Goal: Task Accomplishment & Management: Complete application form

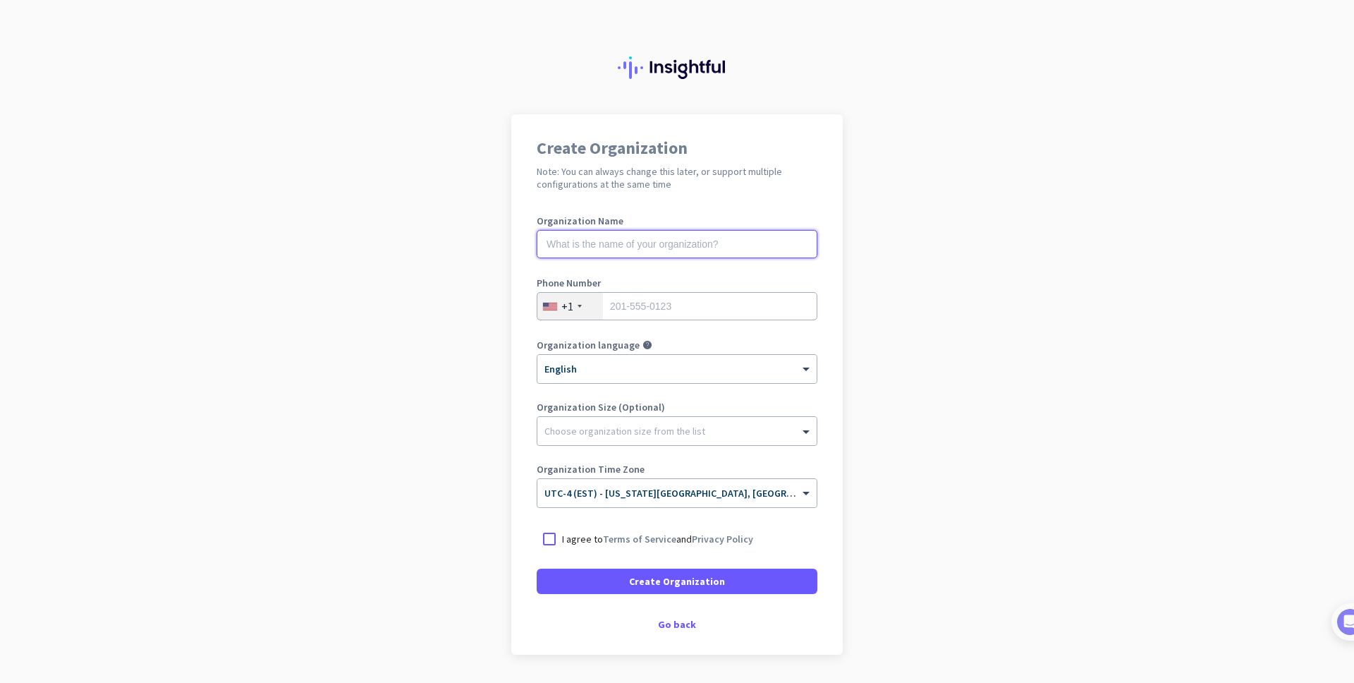
click at [584, 243] on input "text" at bounding box center [677, 244] width 281 height 28
type input "Mercor"
click at [622, 298] on input "tel" at bounding box center [677, 306] width 281 height 28
type input "9144330564"
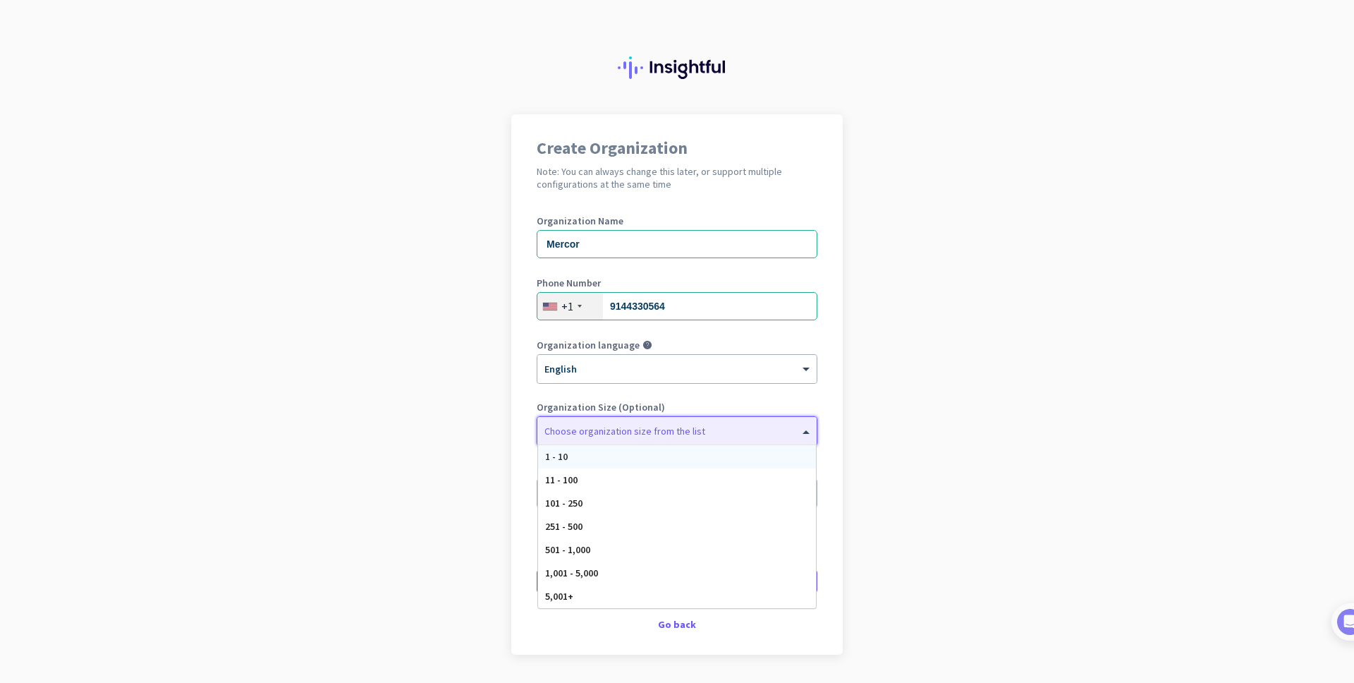
click at [612, 431] on div at bounding box center [677, 427] width 279 height 14
click at [907, 392] on app-onboarding-organization "Create Organization Note: You can always change this later, or support multiple…" at bounding box center [677, 419] width 1354 height 611
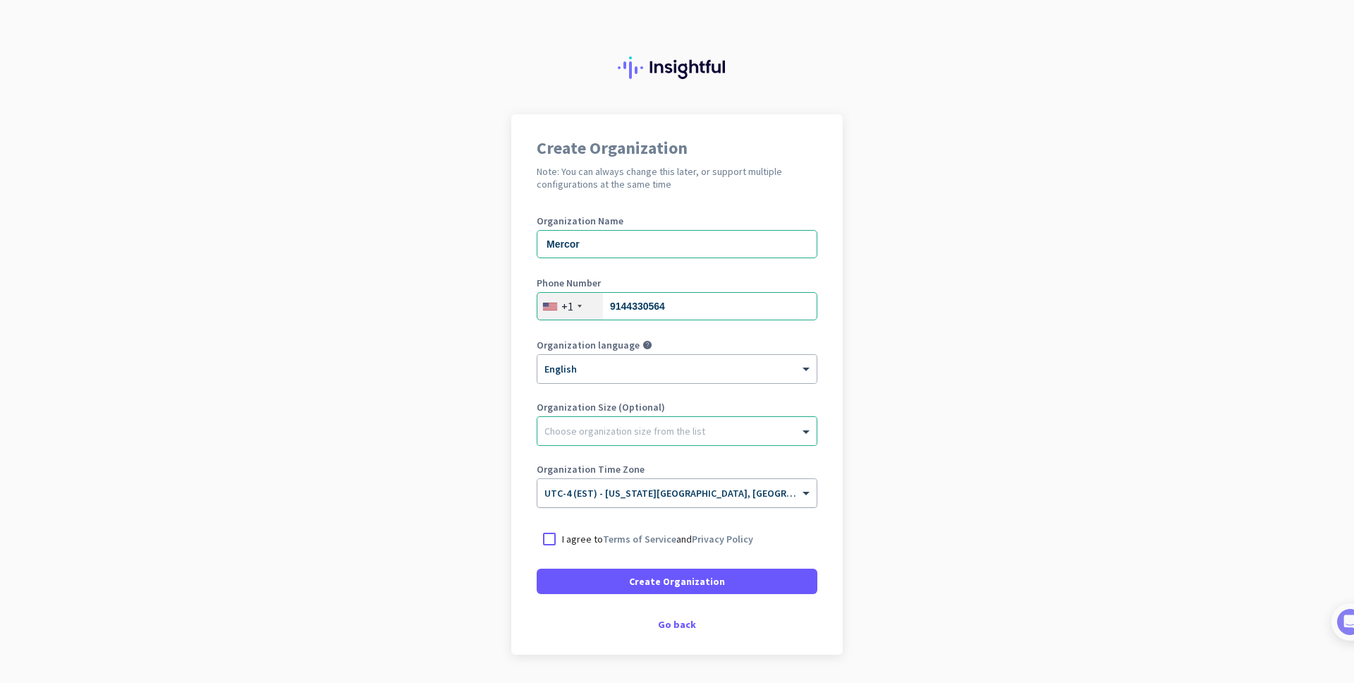
click at [792, 492] on div at bounding box center [677, 489] width 279 height 12
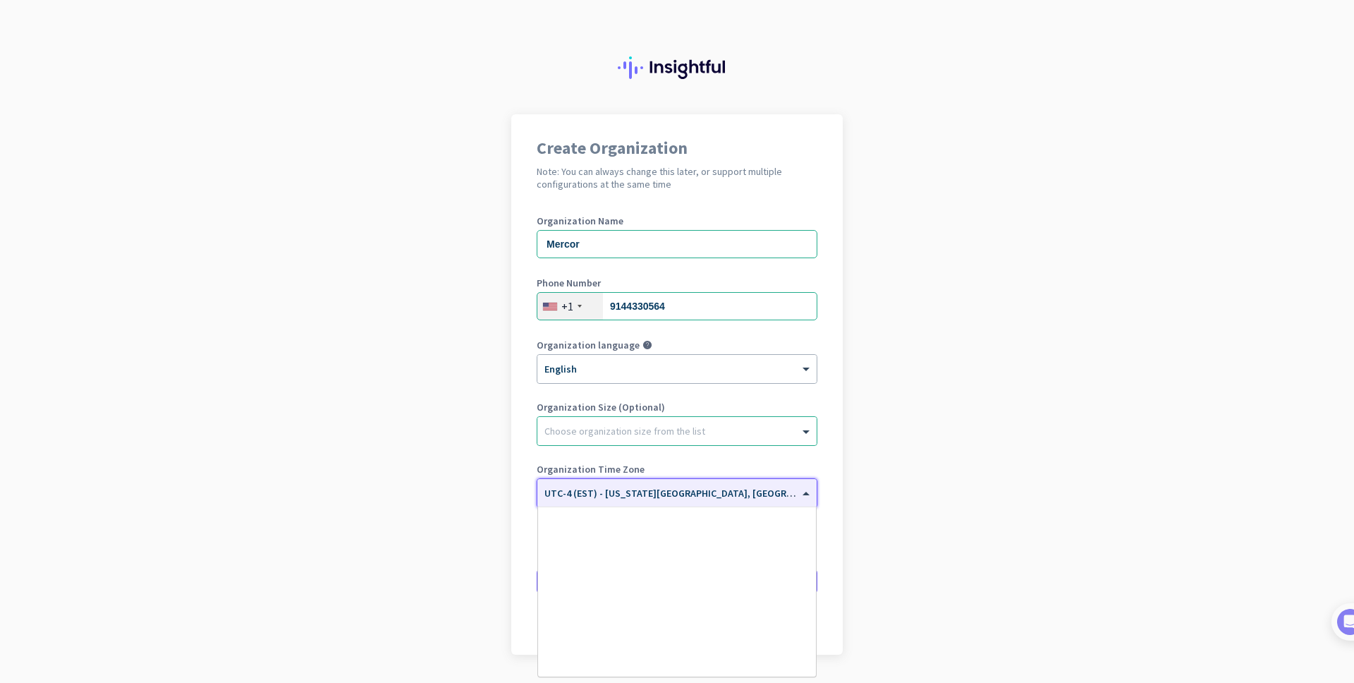
scroll to position [1630, 0]
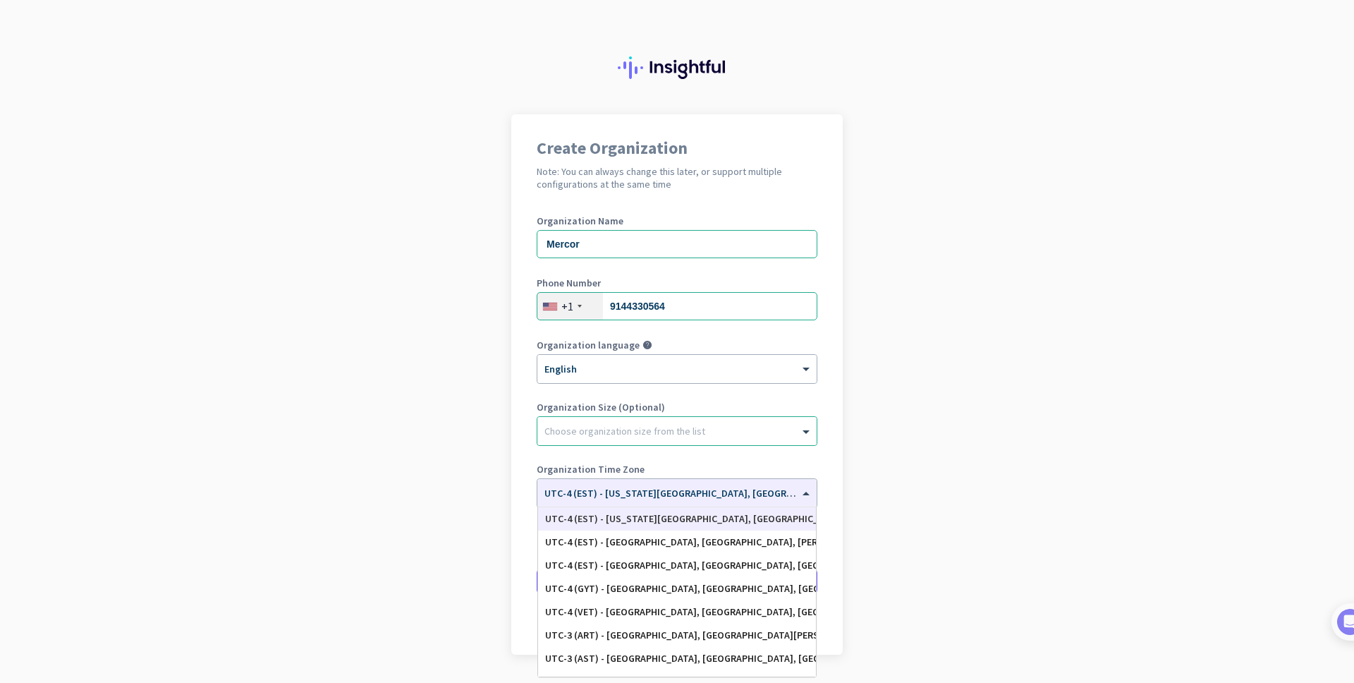
click at [820, 463] on div "Create Organization Note: You can always change this later, or support multiple…" at bounding box center [677, 384] width 332 height 540
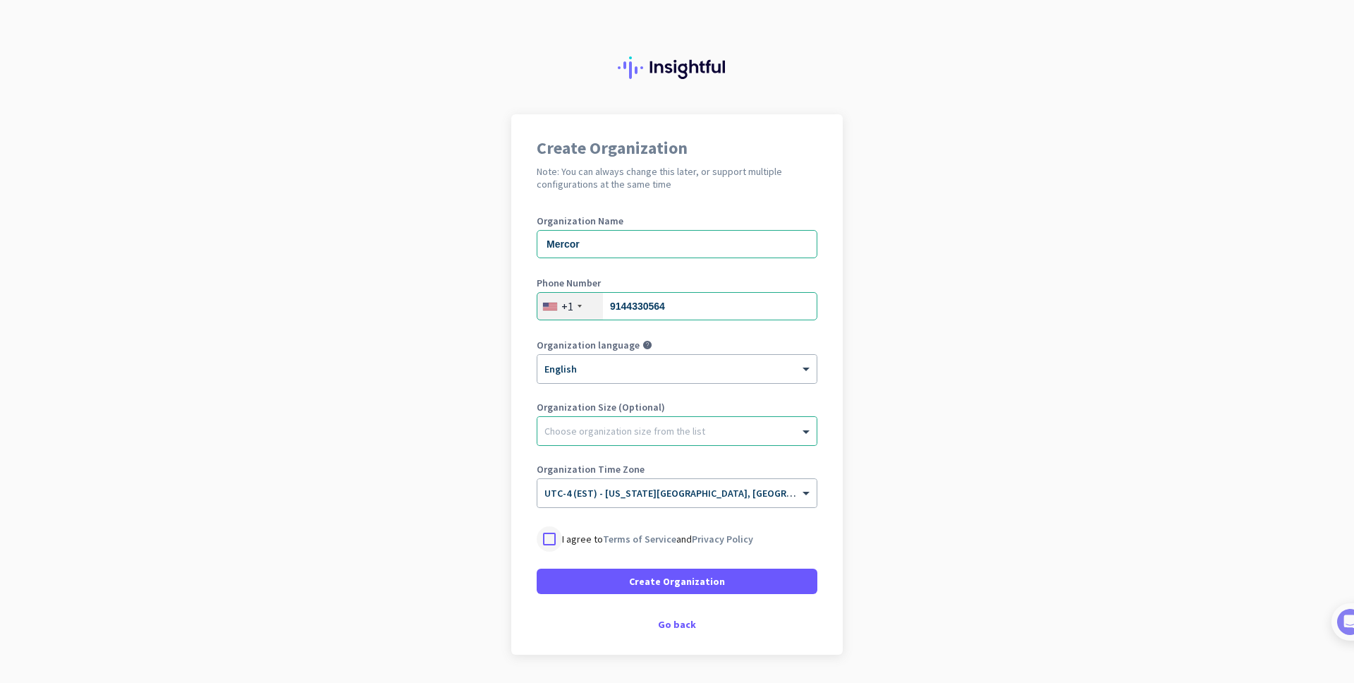
click at [550, 535] on div at bounding box center [549, 538] width 25 height 25
click at [635, 579] on span "Create Organization" at bounding box center [677, 581] width 96 height 14
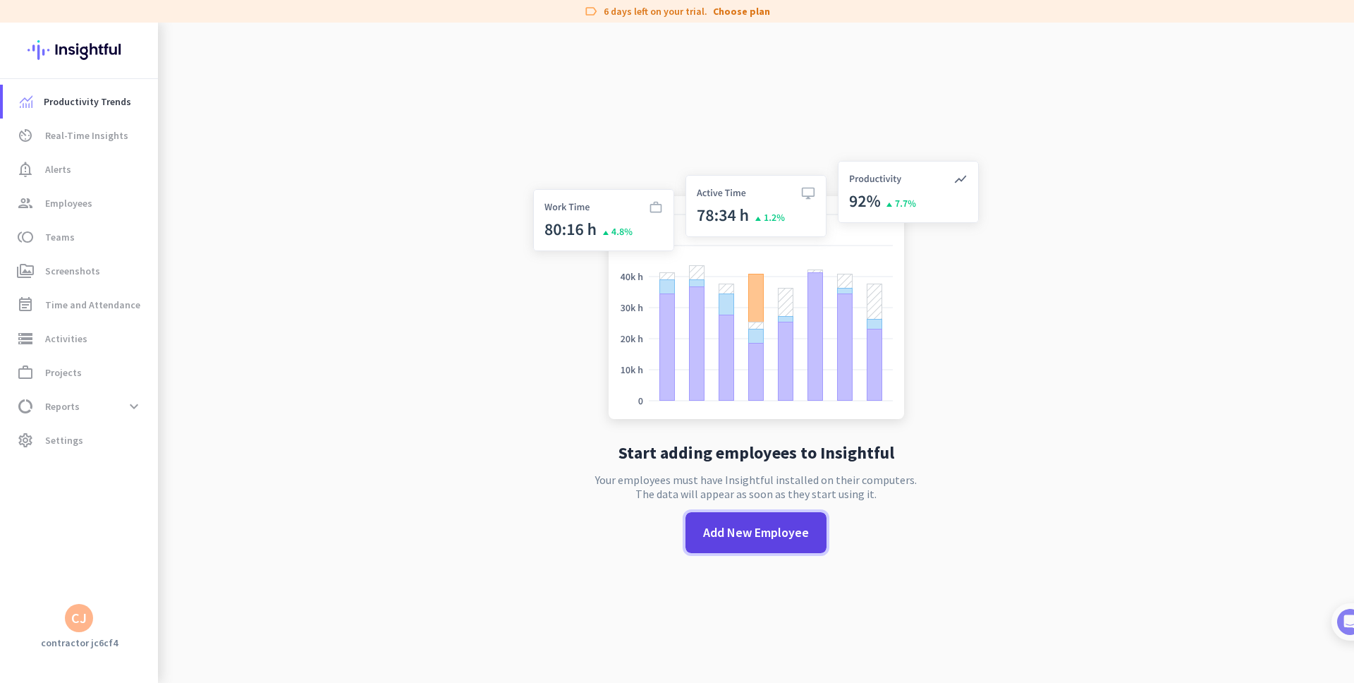
click at [743, 533] on span "Add New Employee" at bounding box center [756, 532] width 106 height 18
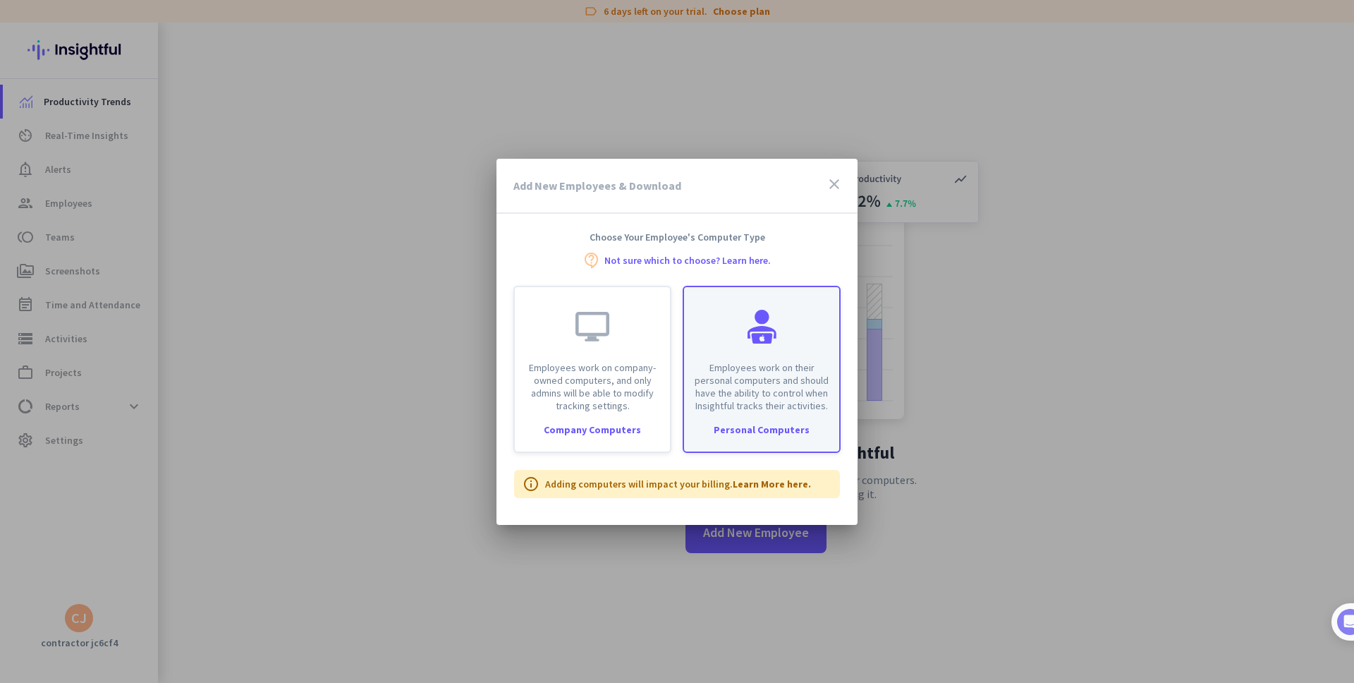
click at [770, 430] on div "Personal Computers" at bounding box center [761, 430] width 155 height 10
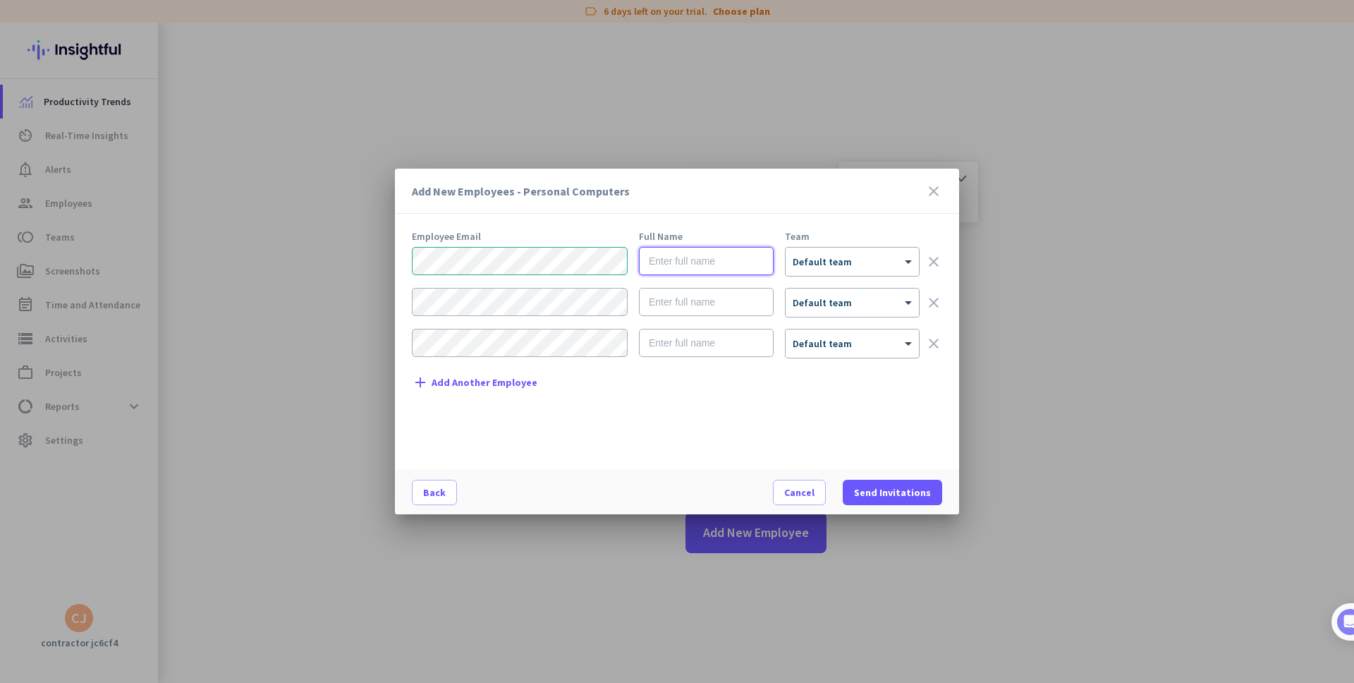
click at [668, 265] on input "text" at bounding box center [706, 261] width 135 height 28
type input "[PERSON_NAME]"
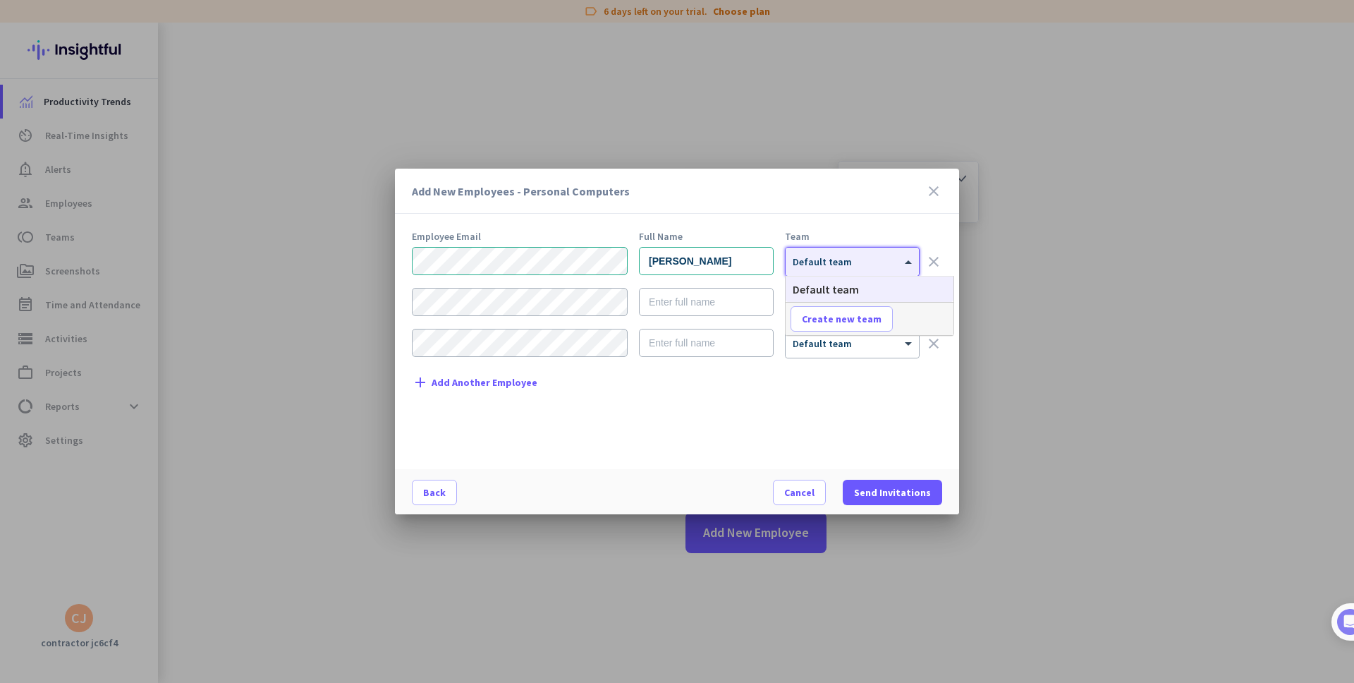
click at [817, 265] on span "Default team" at bounding box center [822, 261] width 59 height 13
click at [873, 376] on div "Employee Email Full Name Team [PERSON_NAME] × Default team clear × Default team…" at bounding box center [683, 343] width 542 height 224
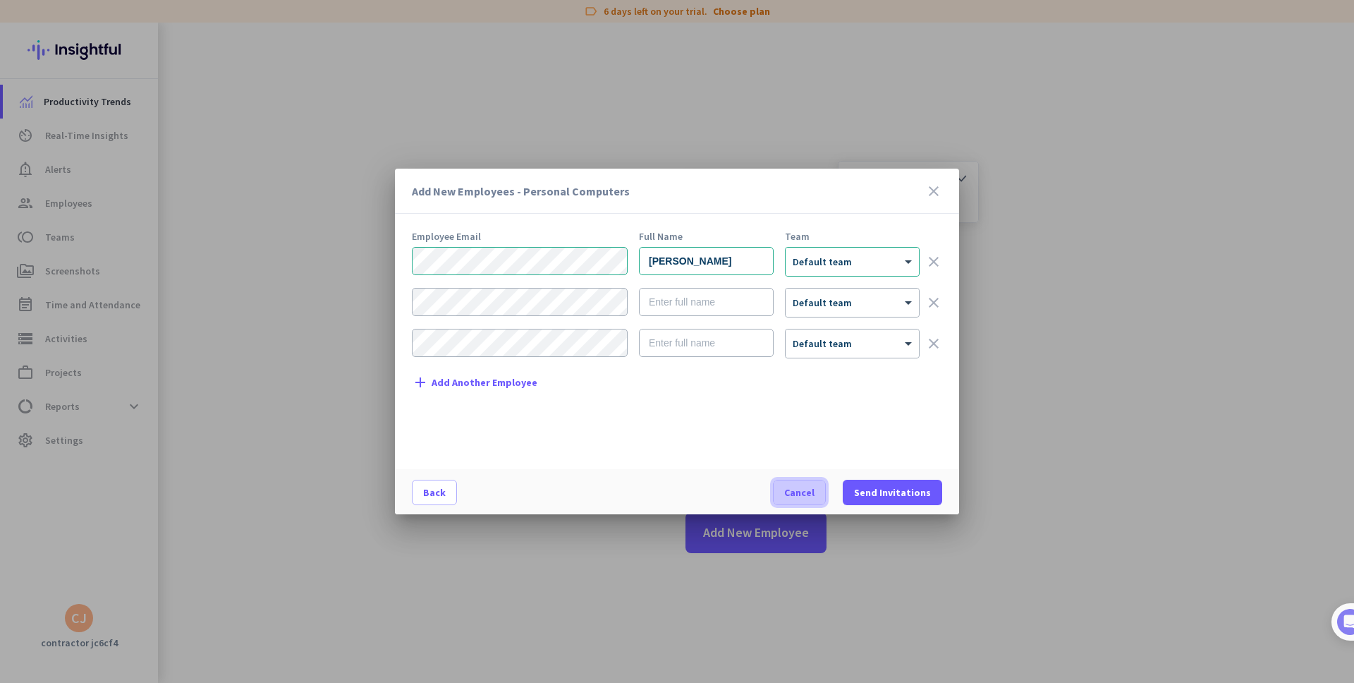
click at [806, 492] on span "Cancel" at bounding box center [799, 492] width 30 height 14
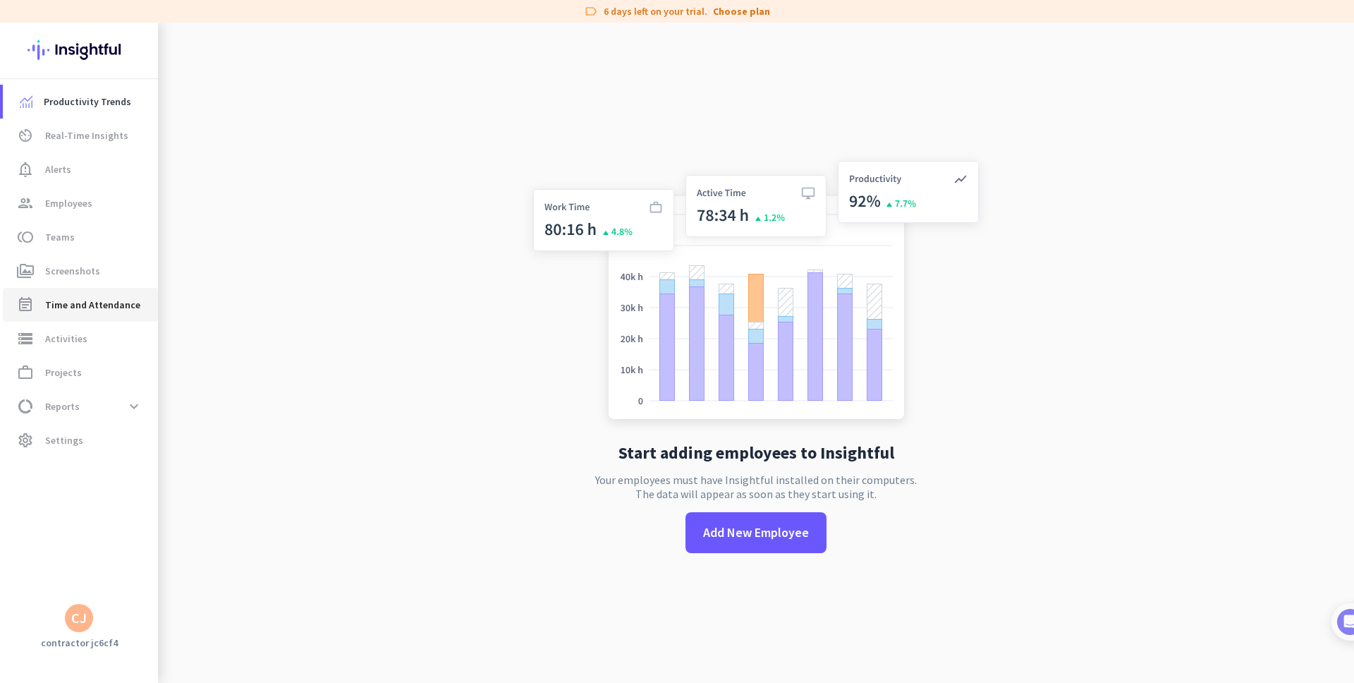
click at [87, 312] on span "Time and Attendance" at bounding box center [92, 304] width 95 height 17
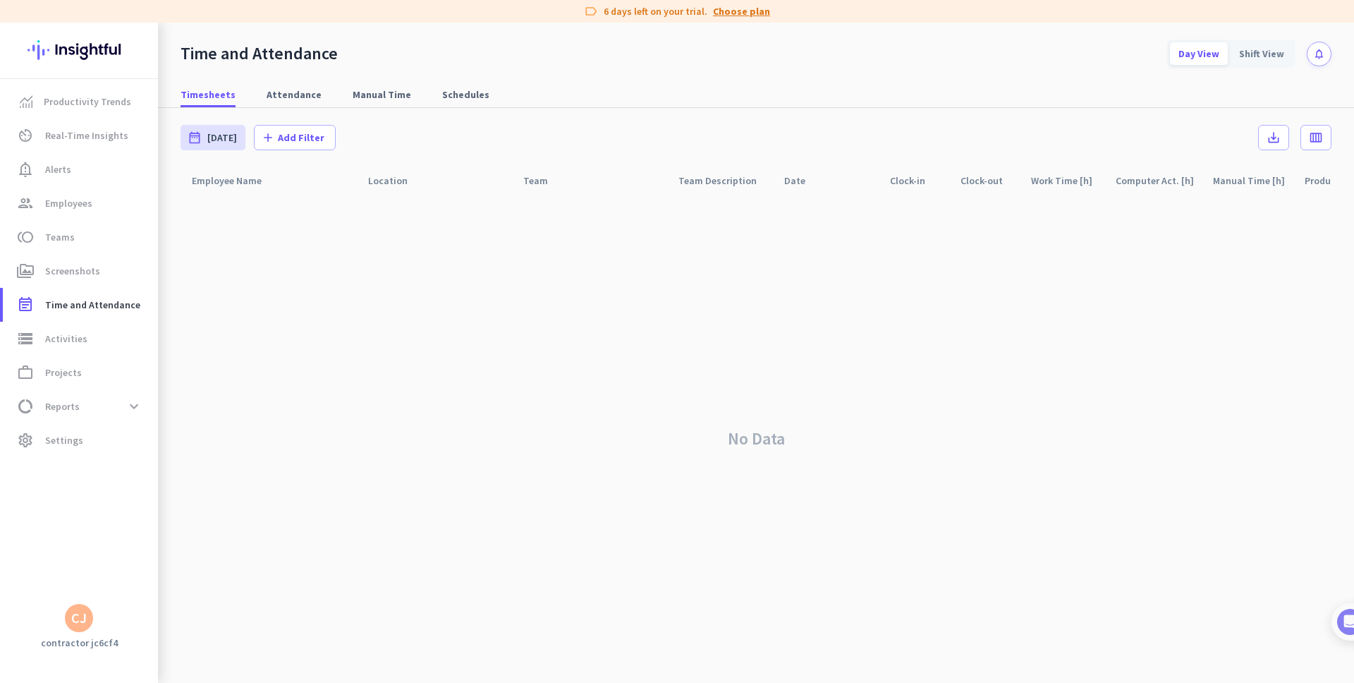
click at [739, 12] on link "Choose plan" at bounding box center [741, 11] width 57 height 14
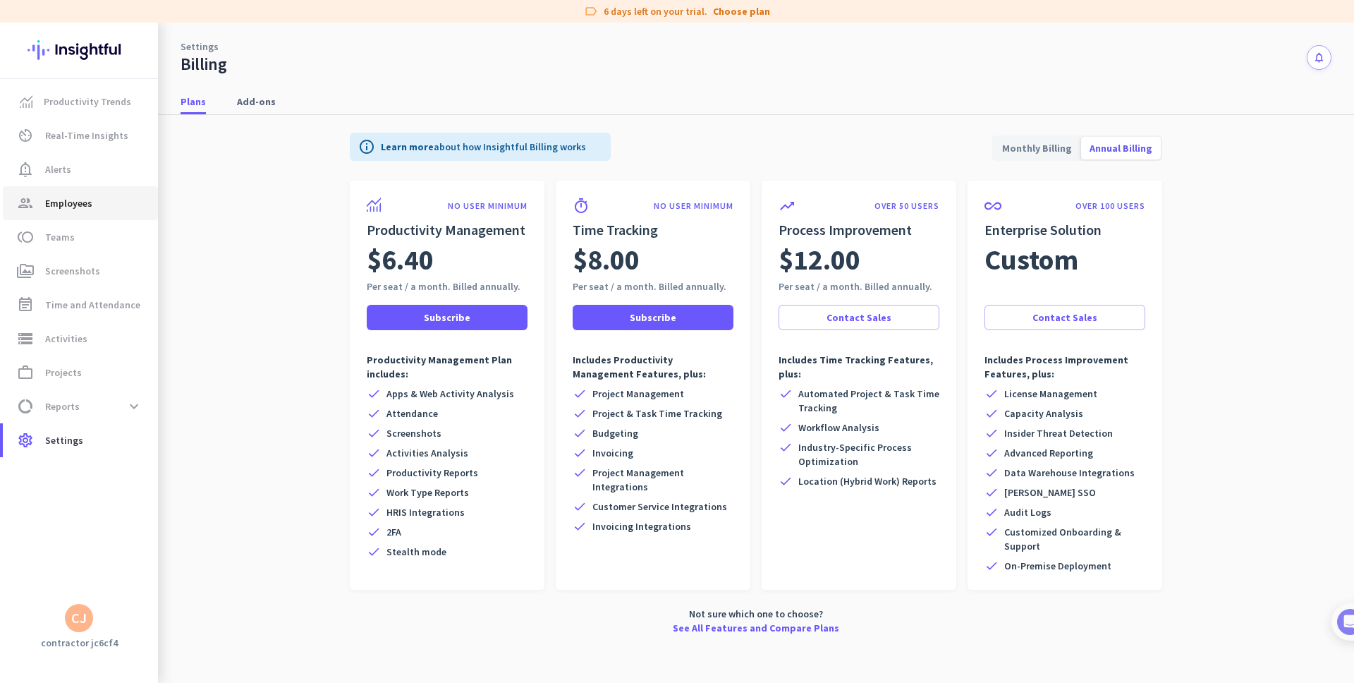
click at [59, 200] on span "Employees" at bounding box center [68, 203] width 47 height 17
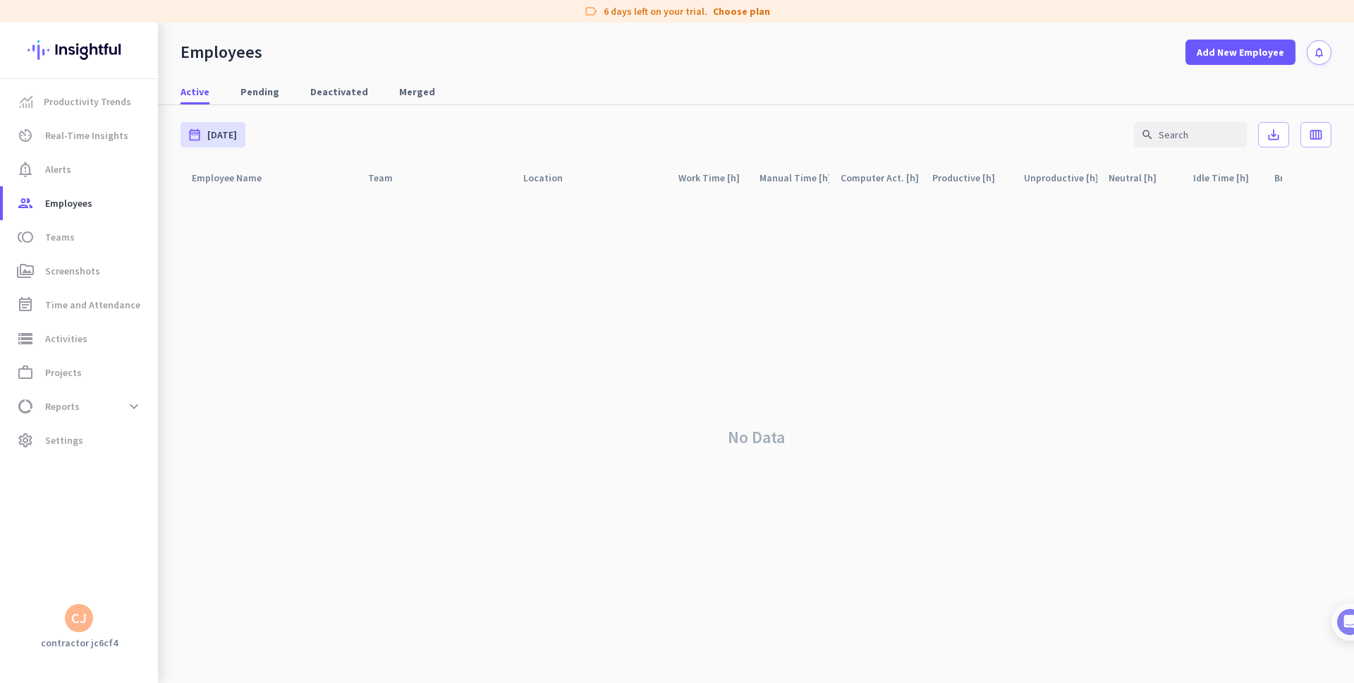
click at [84, 617] on div "CJ" at bounding box center [79, 618] width 16 height 14
click at [95, 311] on div at bounding box center [677, 341] width 1354 height 683
click at [92, 303] on span "Time and Attendance" at bounding box center [92, 304] width 95 height 17
